Goal: Check status: Check status

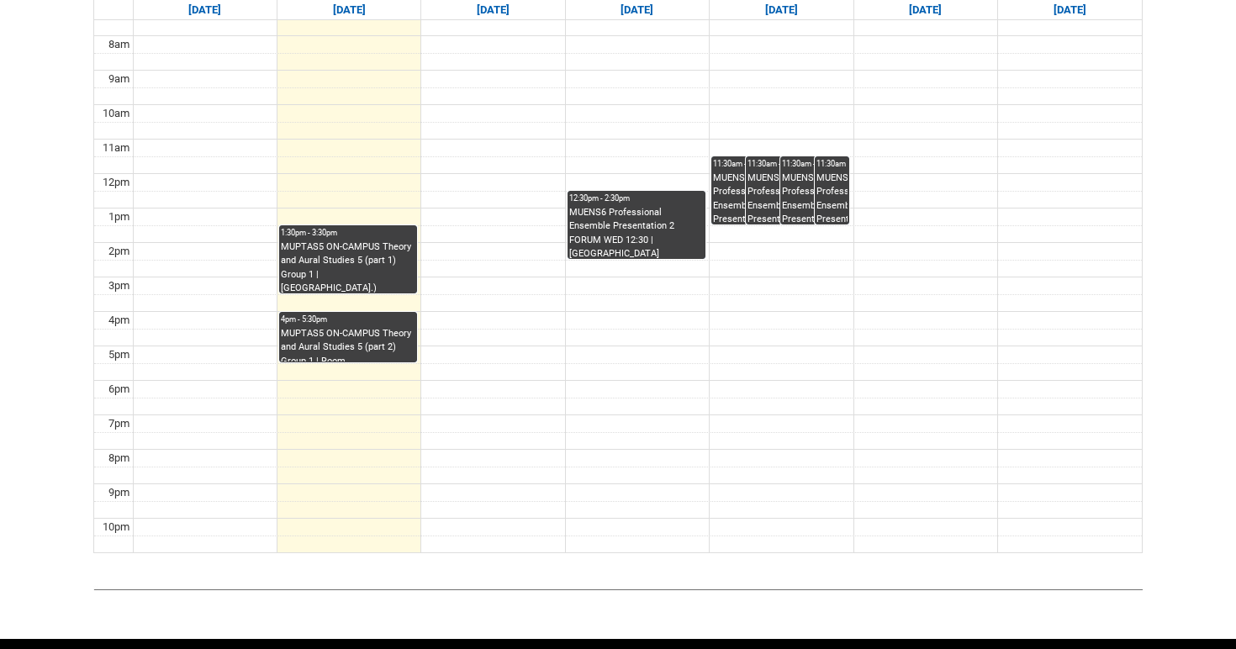
scroll to position [543, 0]
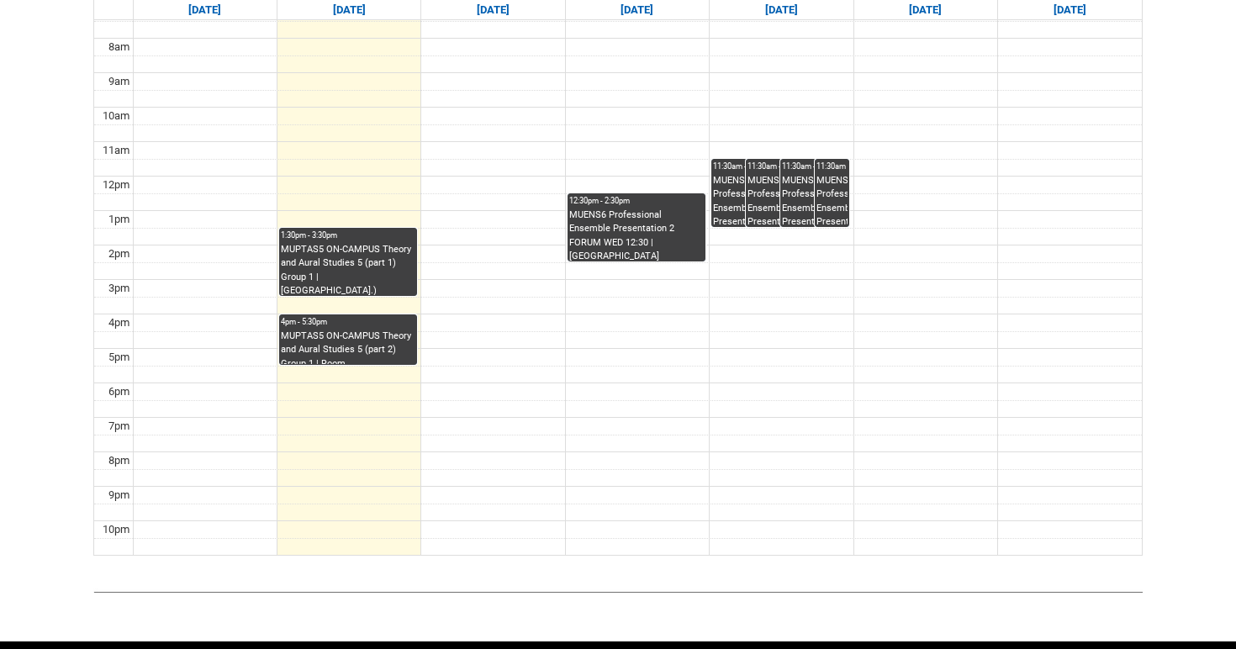
click at [347, 264] on div "MUPTAS5 ON-CAMPUS Theory and Aural Studies 5 (part 1) Group 1 | [GEOGRAPHIC_DAT…" at bounding box center [348, 269] width 134 height 53
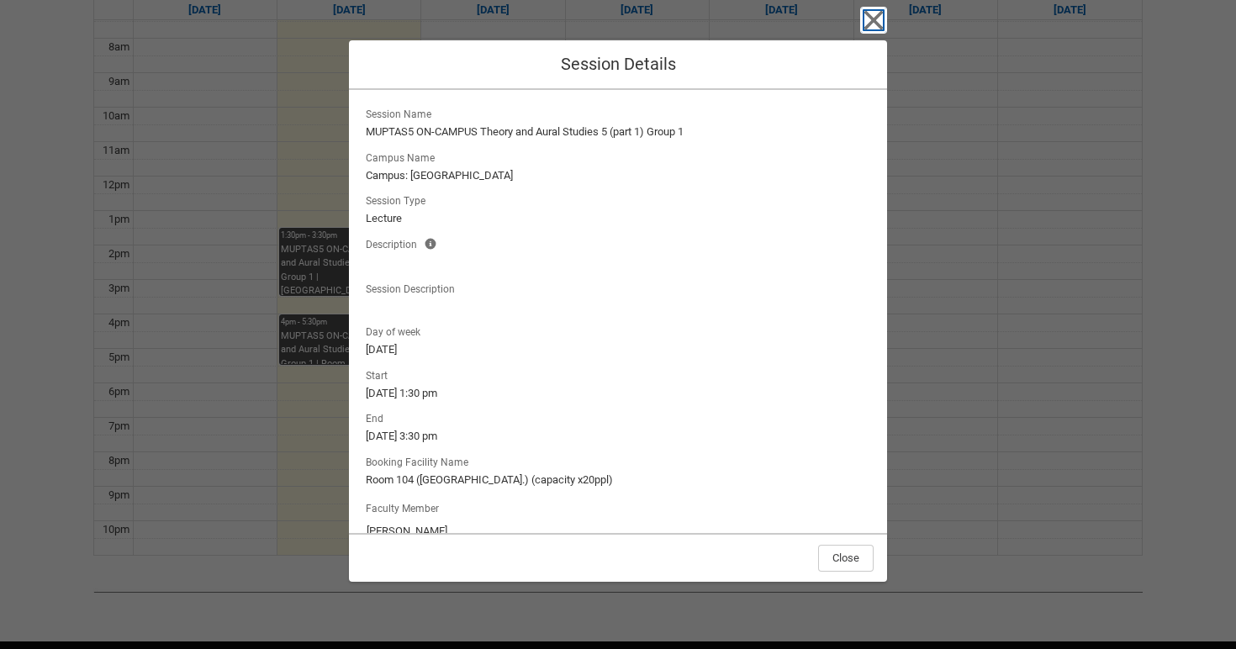
click at [872, 18] on icon "button" at bounding box center [873, 20] width 19 height 19
